Goal: Transaction & Acquisition: Purchase product/service

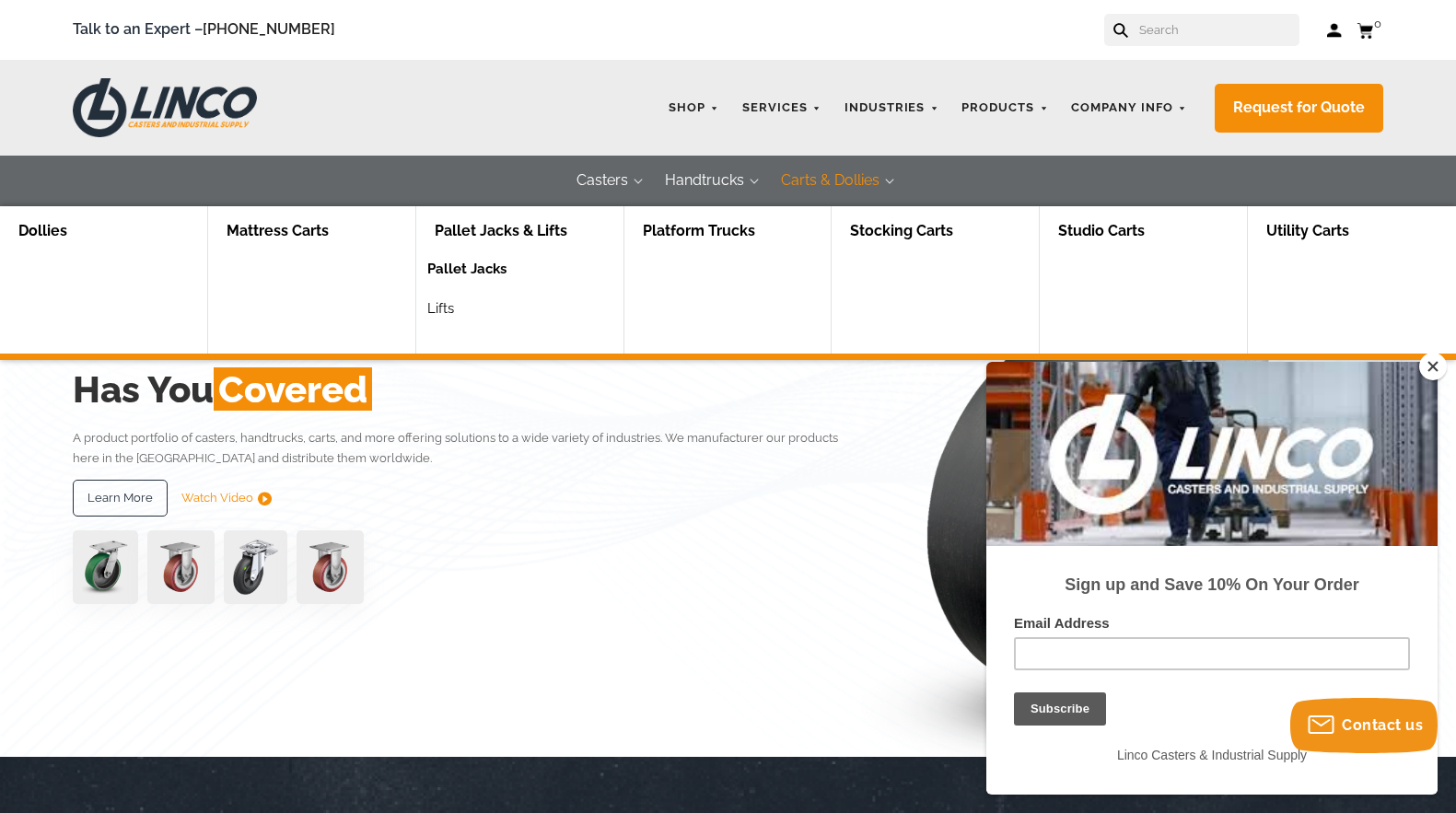
click at [474, 267] on link "Pallet Jacks" at bounding box center [466, 275] width 79 height 39
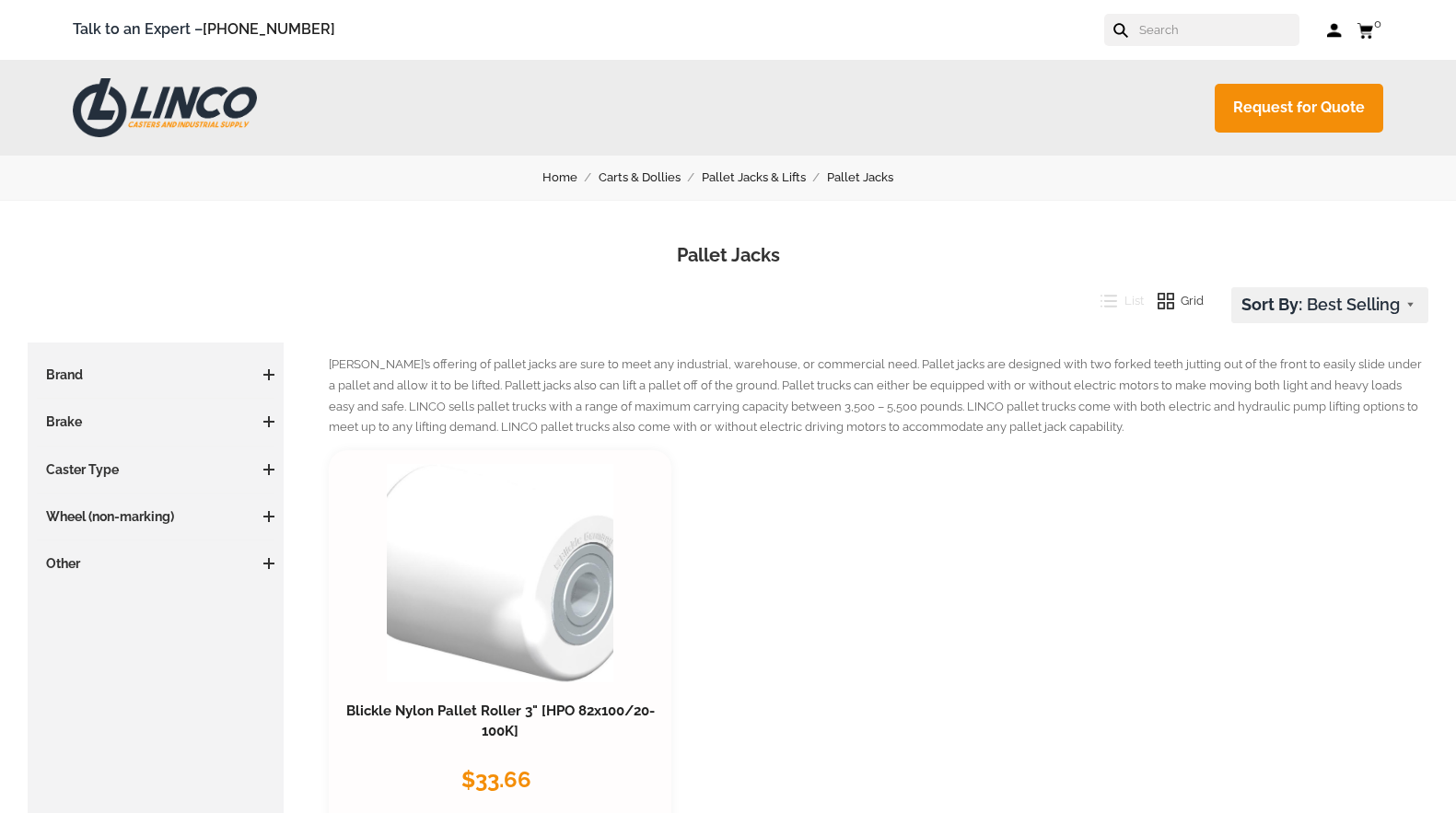
click at [1424, 371] on p "LINCO’s offering of pallet jacks are sure to meet any industrial, warehouse, or…" at bounding box center [878, 397] width 1099 height 84
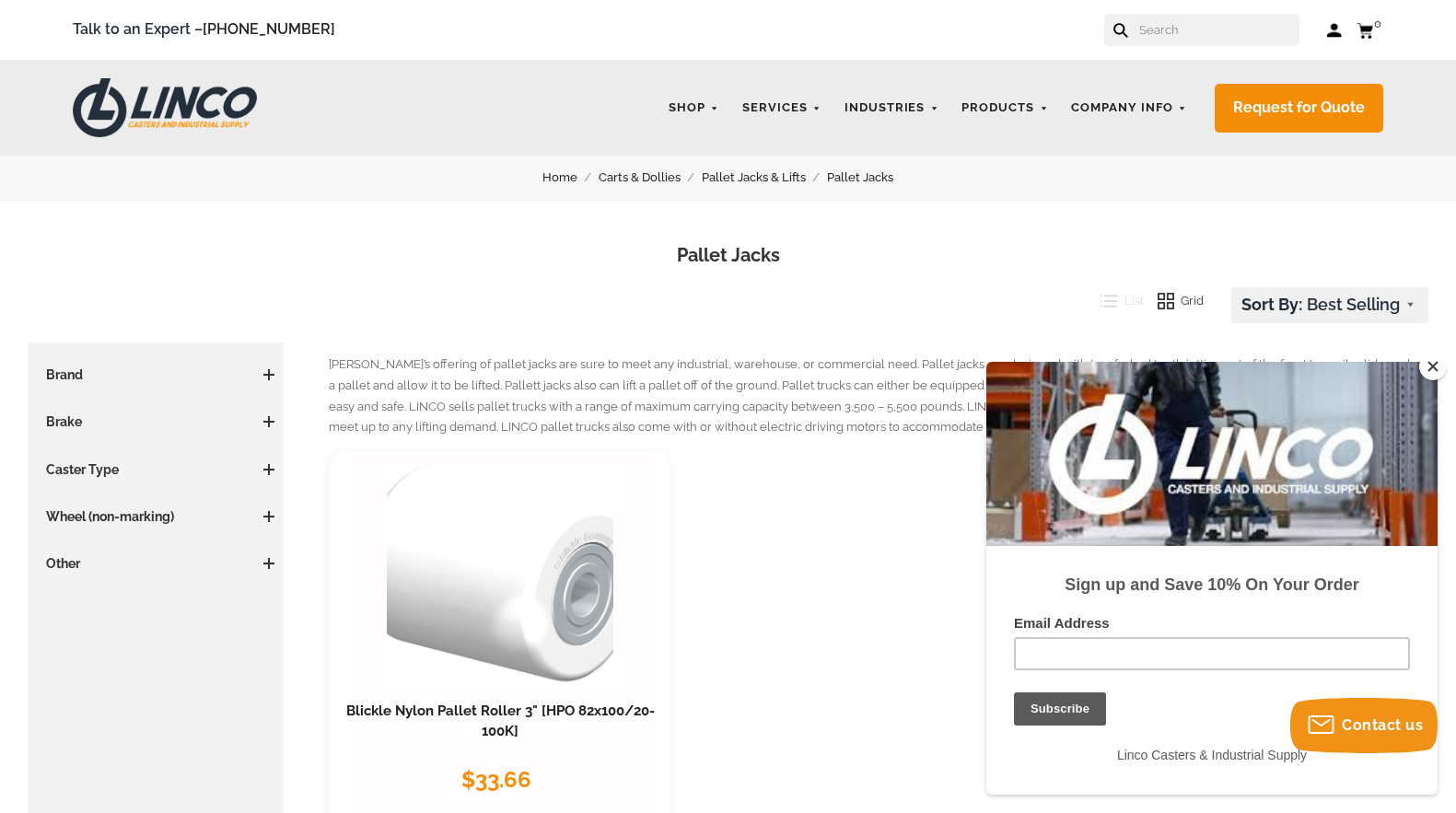
click at [1440, 362] on button "Close" at bounding box center [1433, 367] width 28 height 28
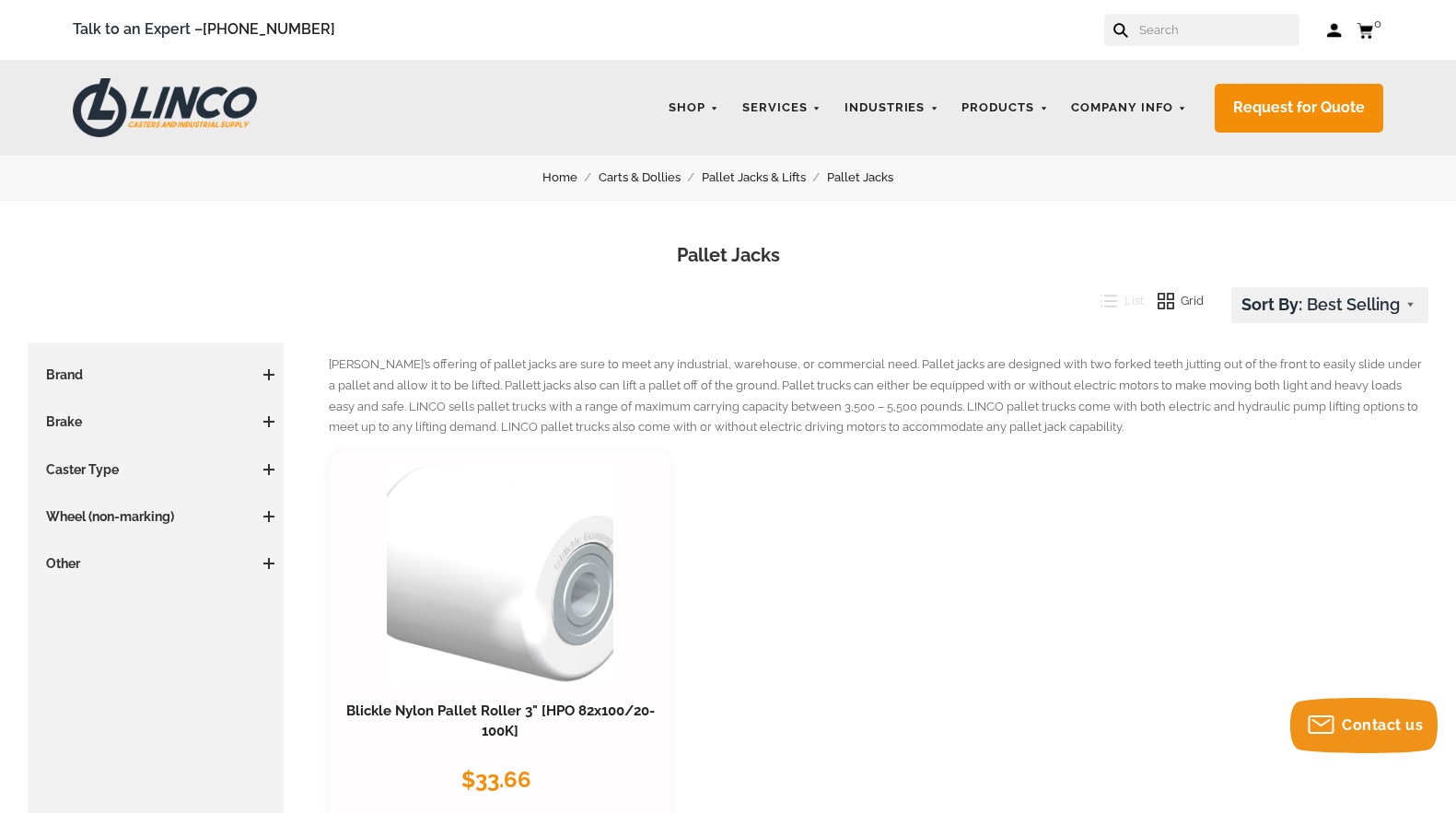
click at [655, 177] on link "Carts & Dollies" at bounding box center [650, 177] width 103 height 21
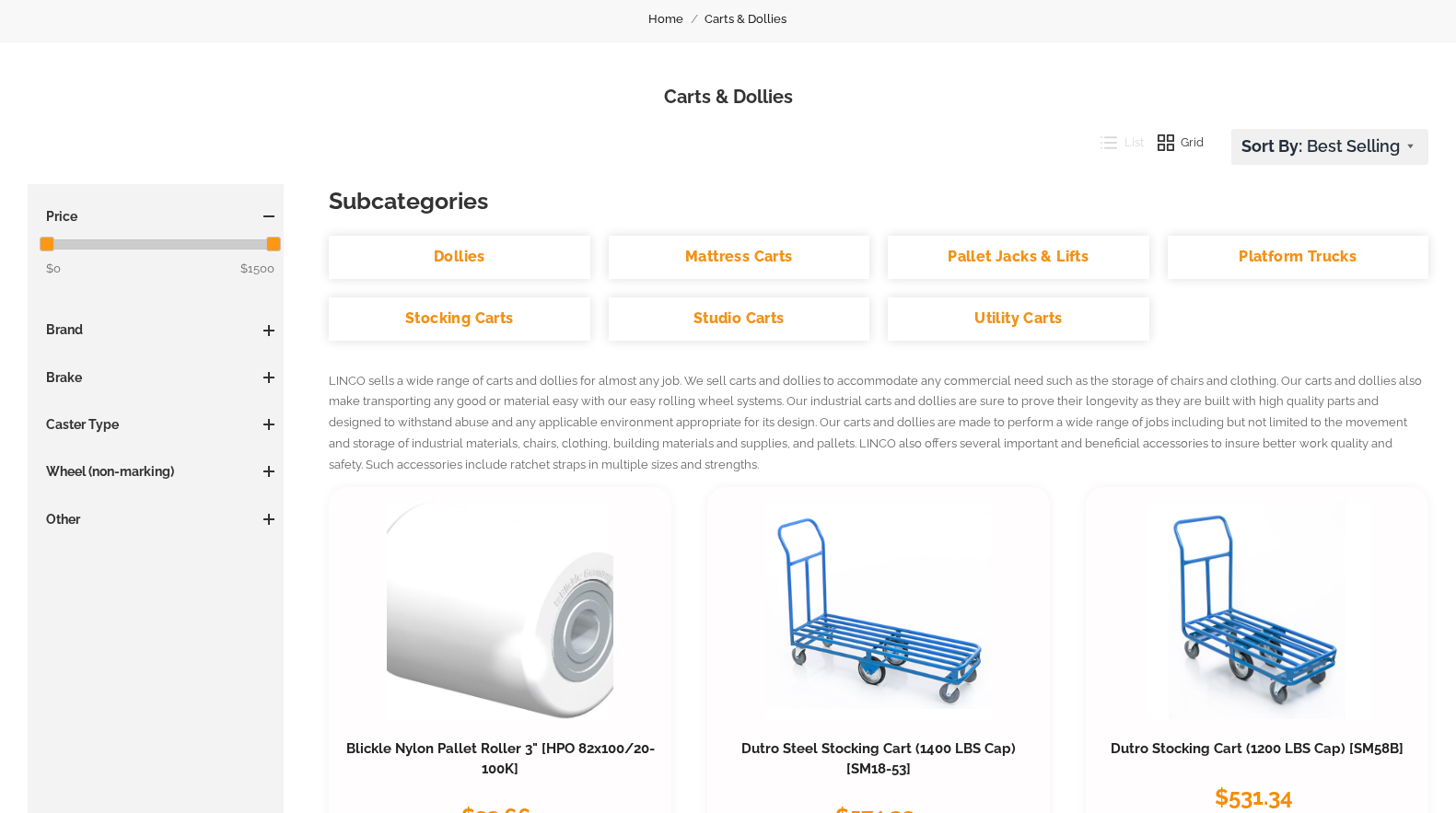
scroll to position [184, 0]
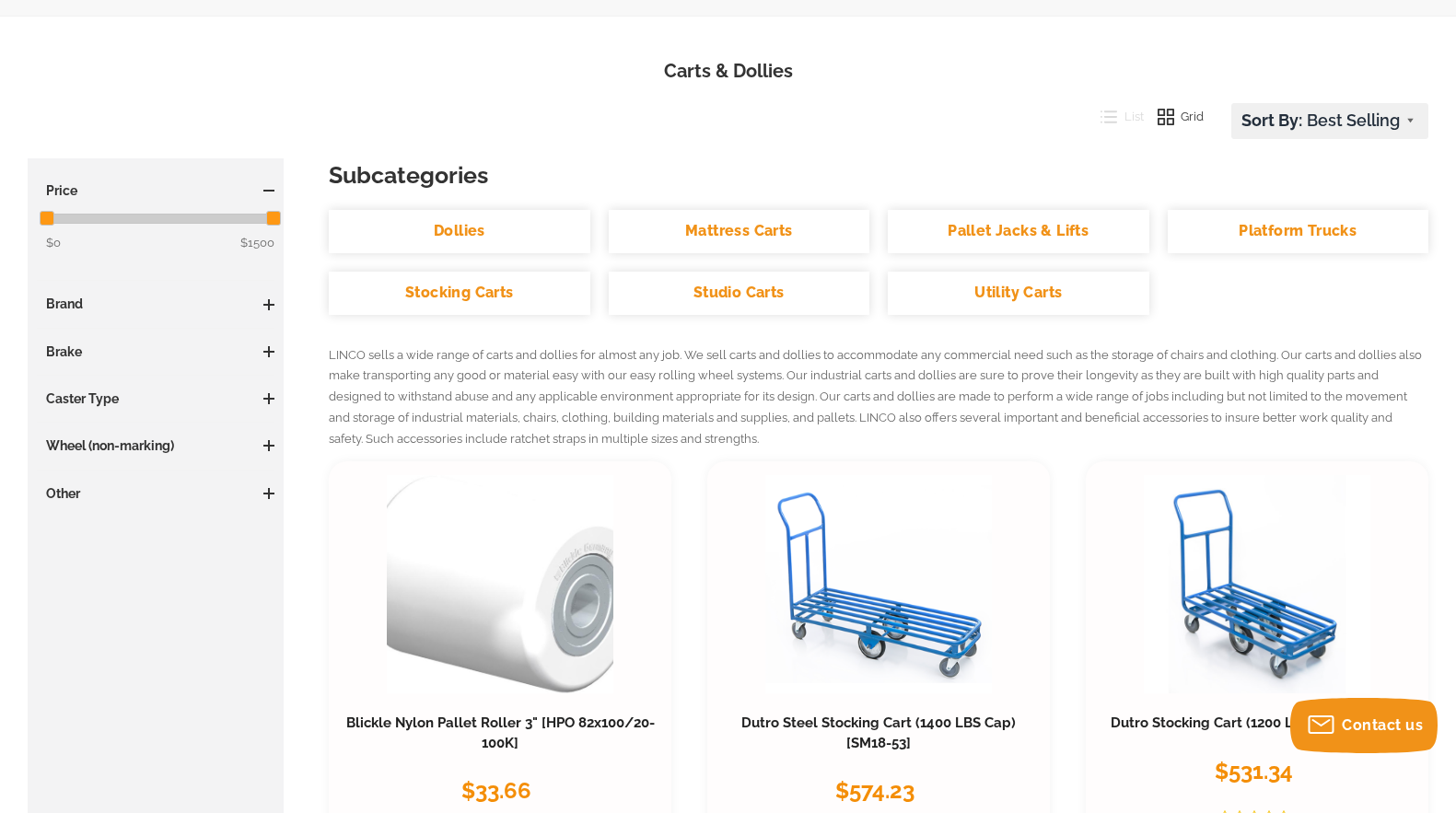
click at [524, 292] on link "Stocking Carts" at bounding box center [459, 293] width 261 height 43
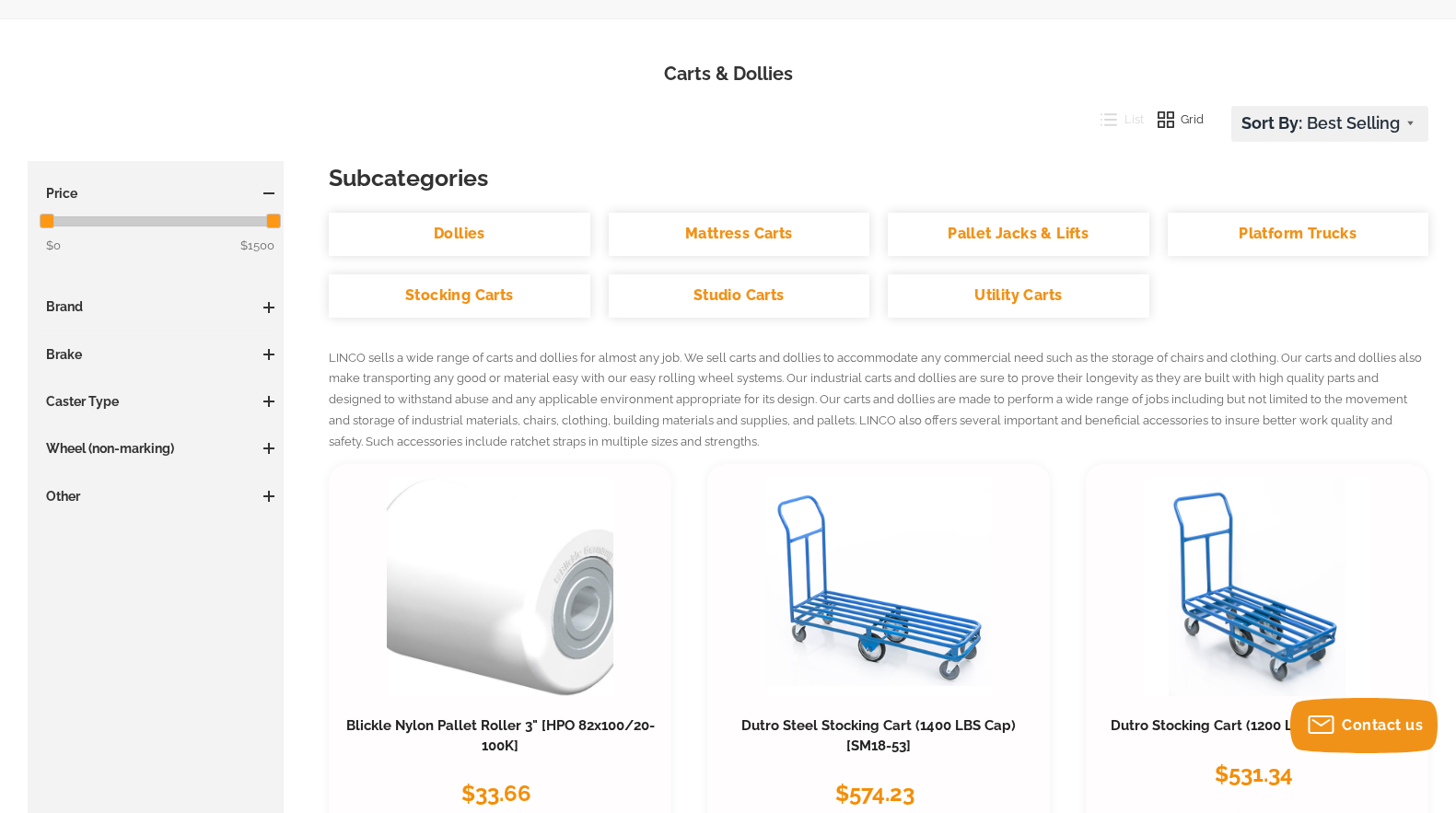
click at [504, 231] on link "Dollies" at bounding box center [459, 234] width 261 height 43
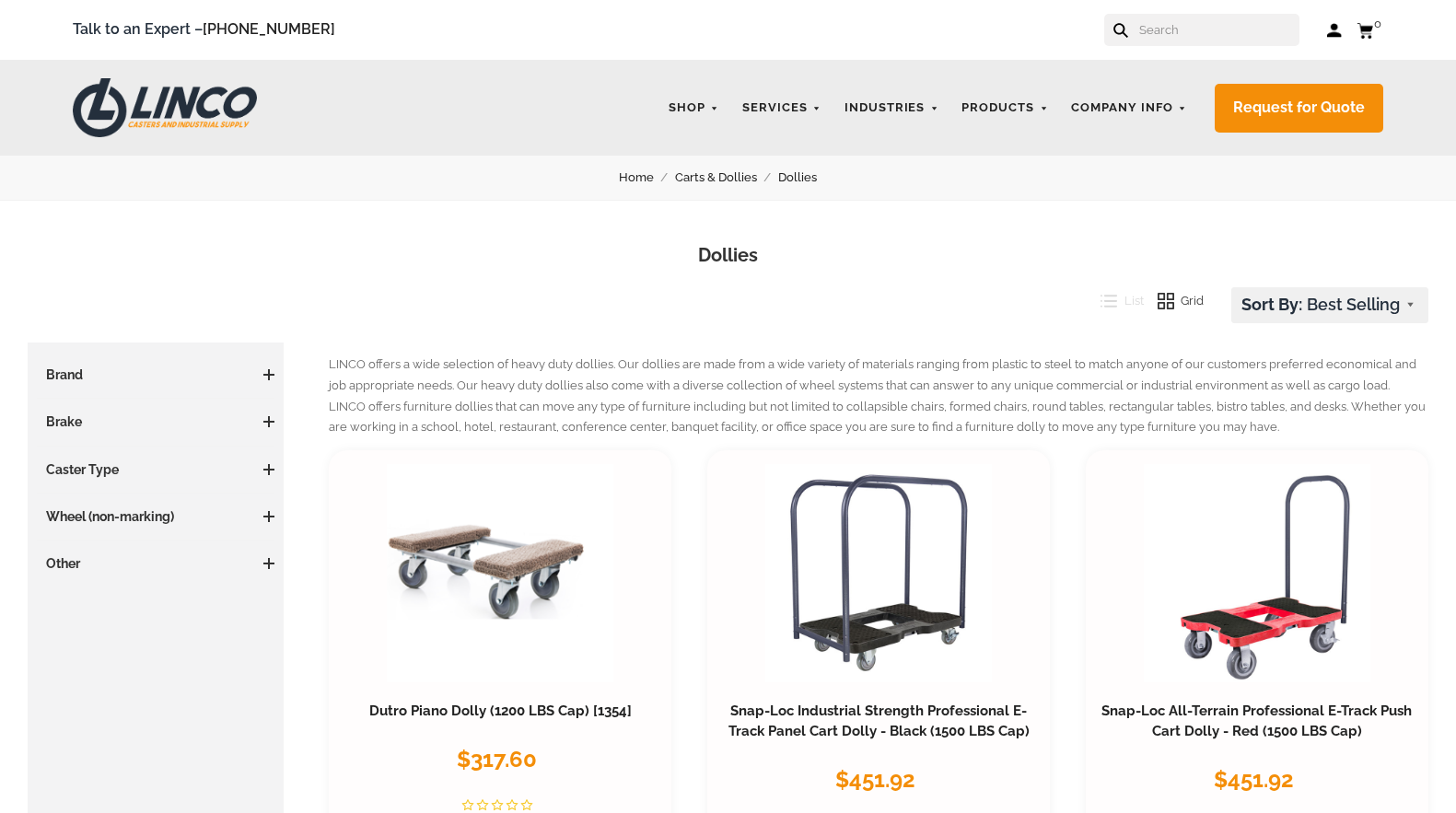
scroll to position [184, 0]
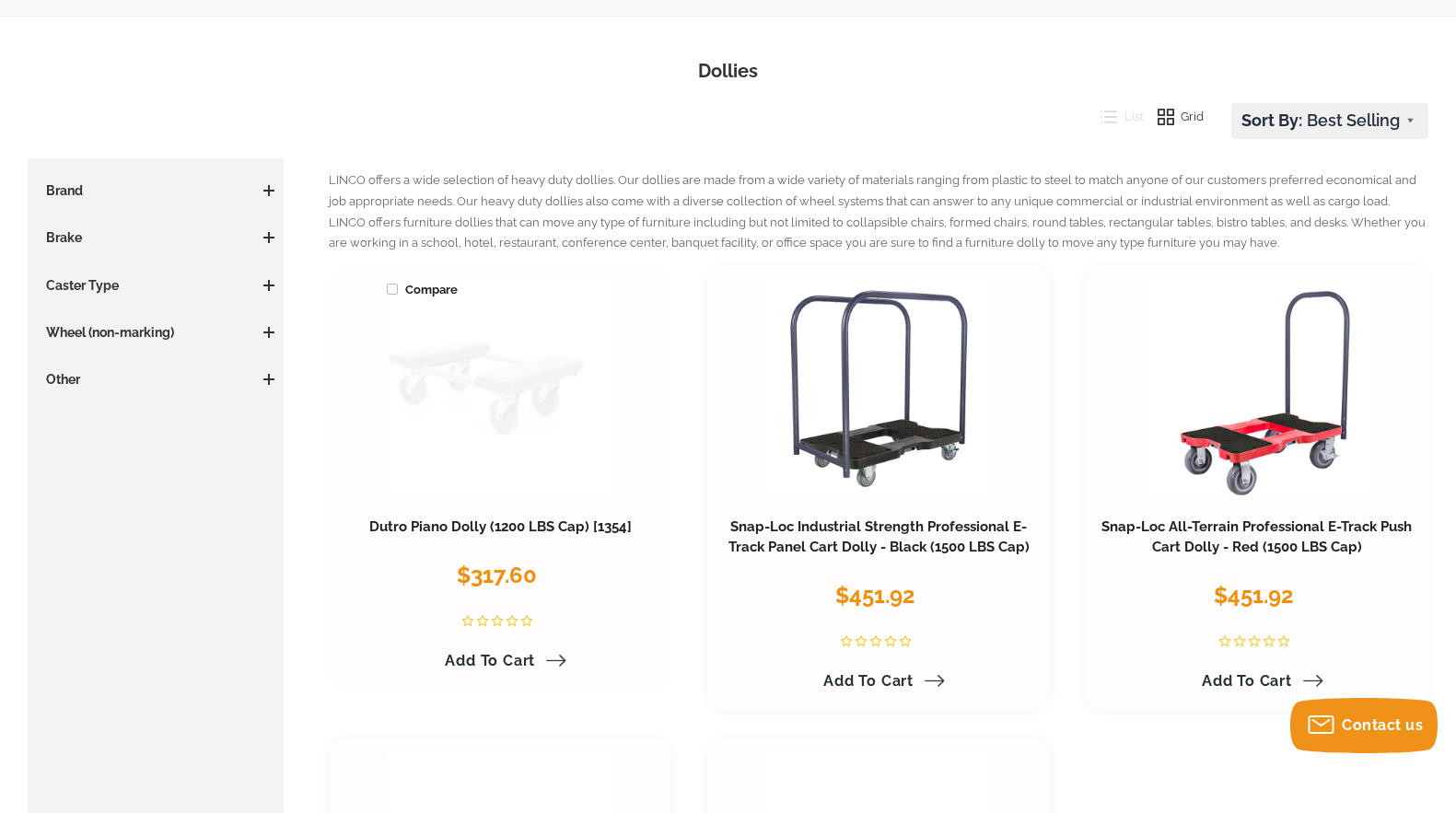
click at [508, 371] on link at bounding box center [500, 389] width 227 height 218
